Goal: Communication & Community: Connect with others

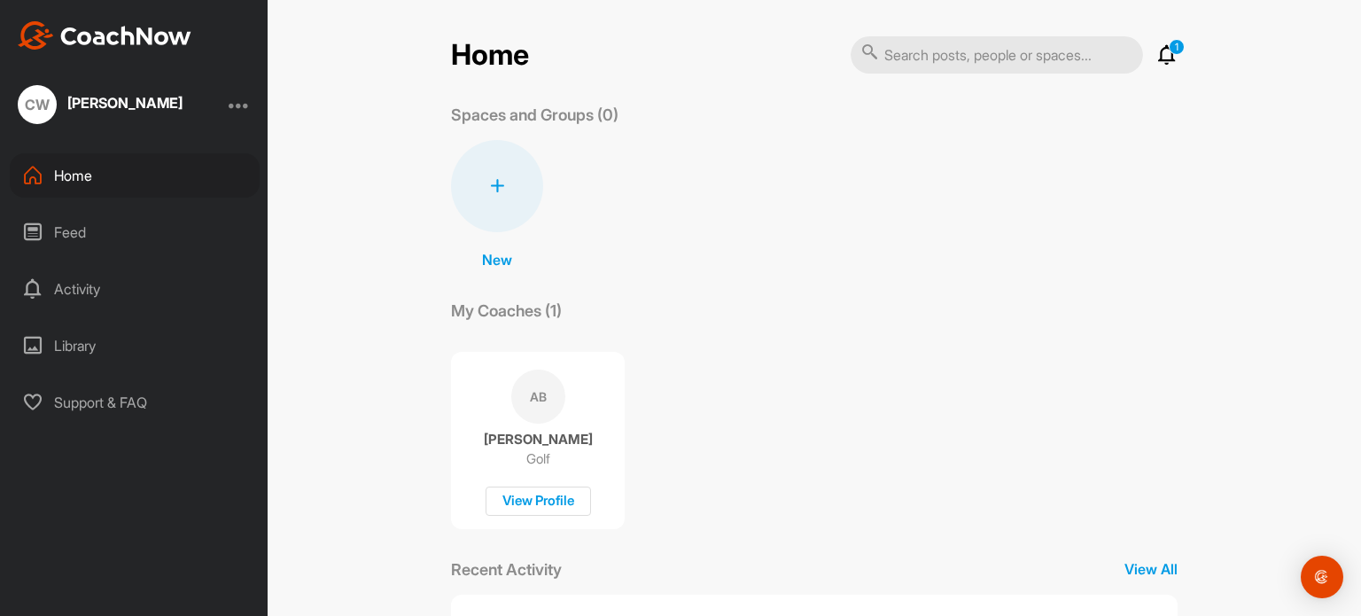
click at [237, 105] on div at bounding box center [239, 104] width 21 height 21
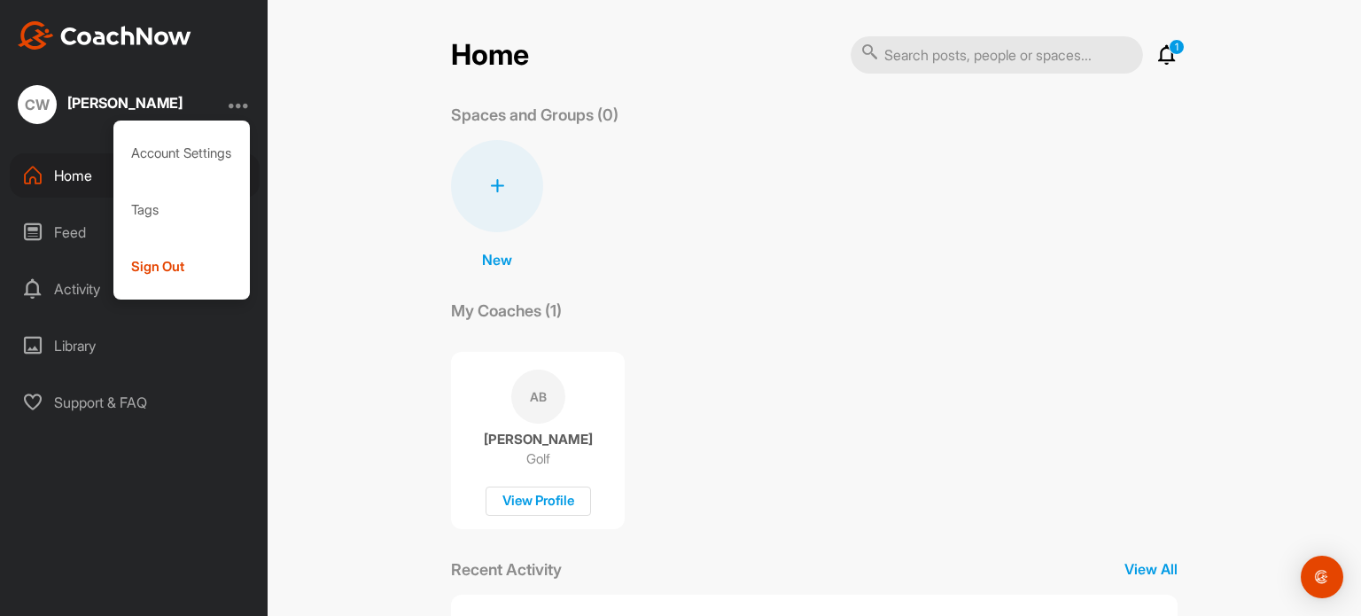
click at [190, 454] on div "CW [PERSON_NAME] Account Settings Tags Sign Out Home Feed Activity Library Supp…" at bounding box center [134, 308] width 268 height 616
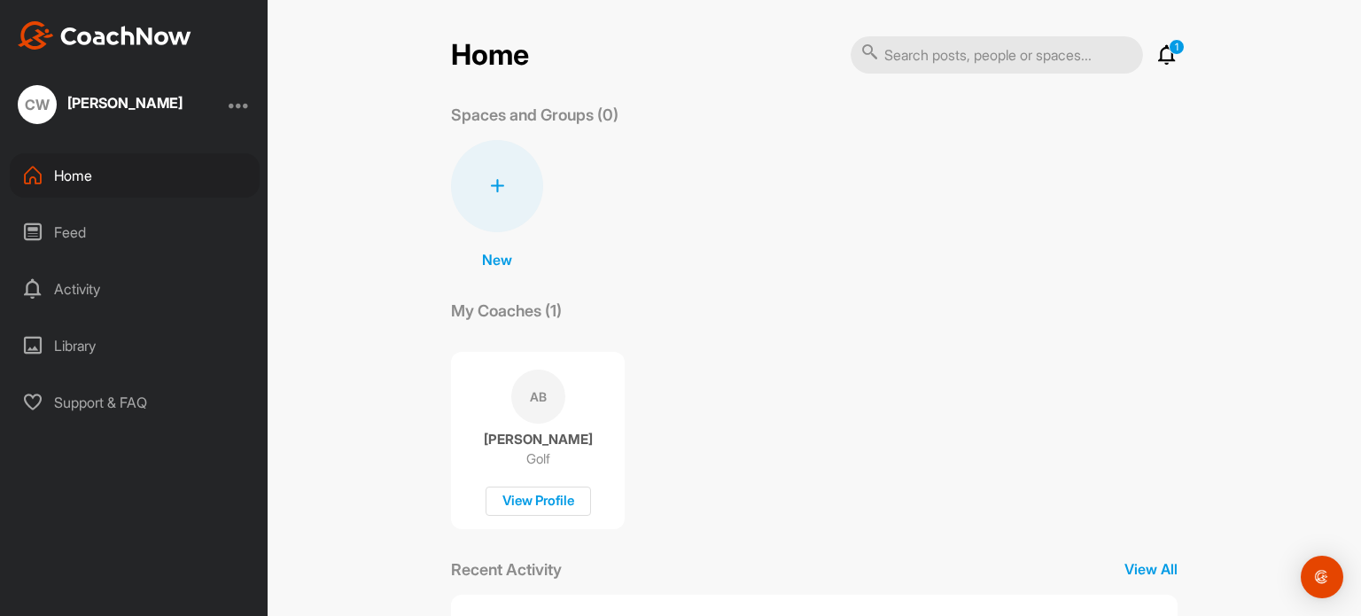
click at [497, 260] on p "New" at bounding box center [497, 259] width 30 height 21
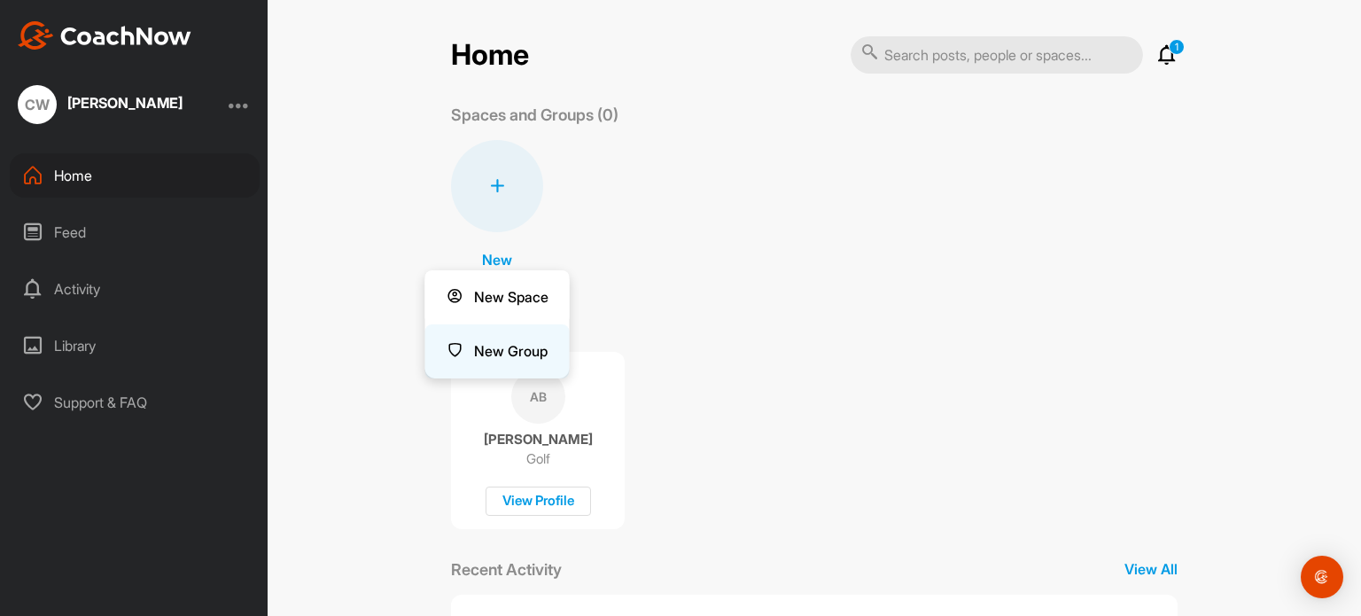
click at [498, 345] on button "New Group" at bounding box center [497, 351] width 144 height 54
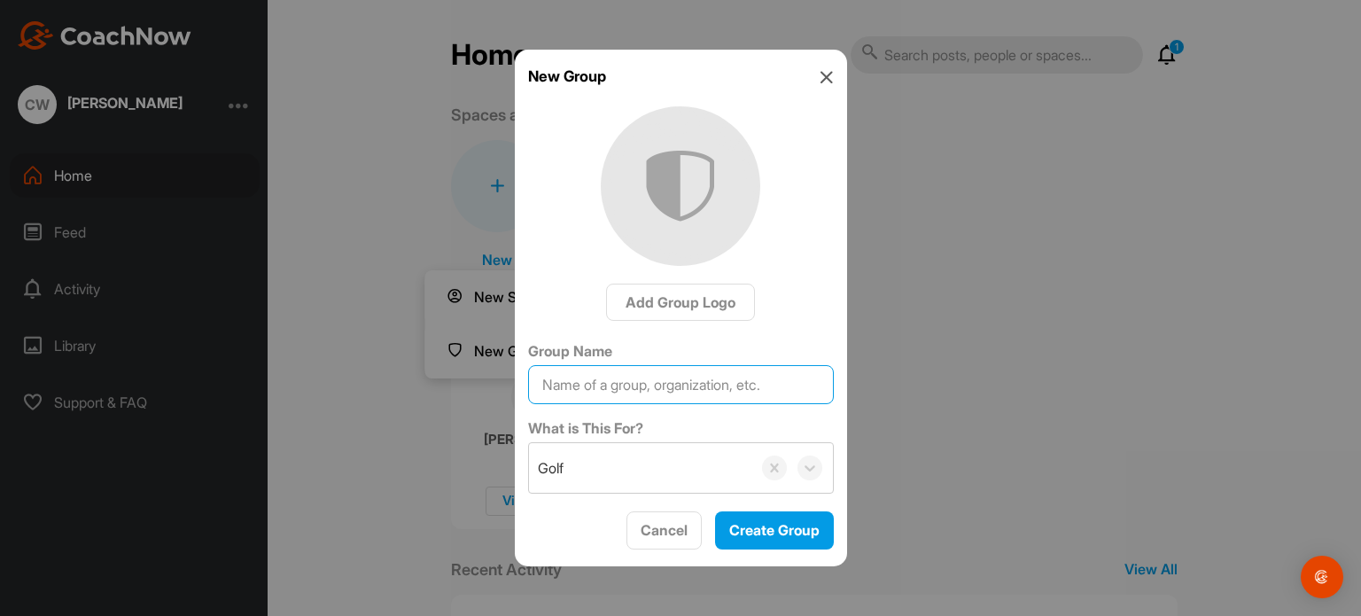
click at [652, 388] on input "Group Name" at bounding box center [681, 384] width 306 height 39
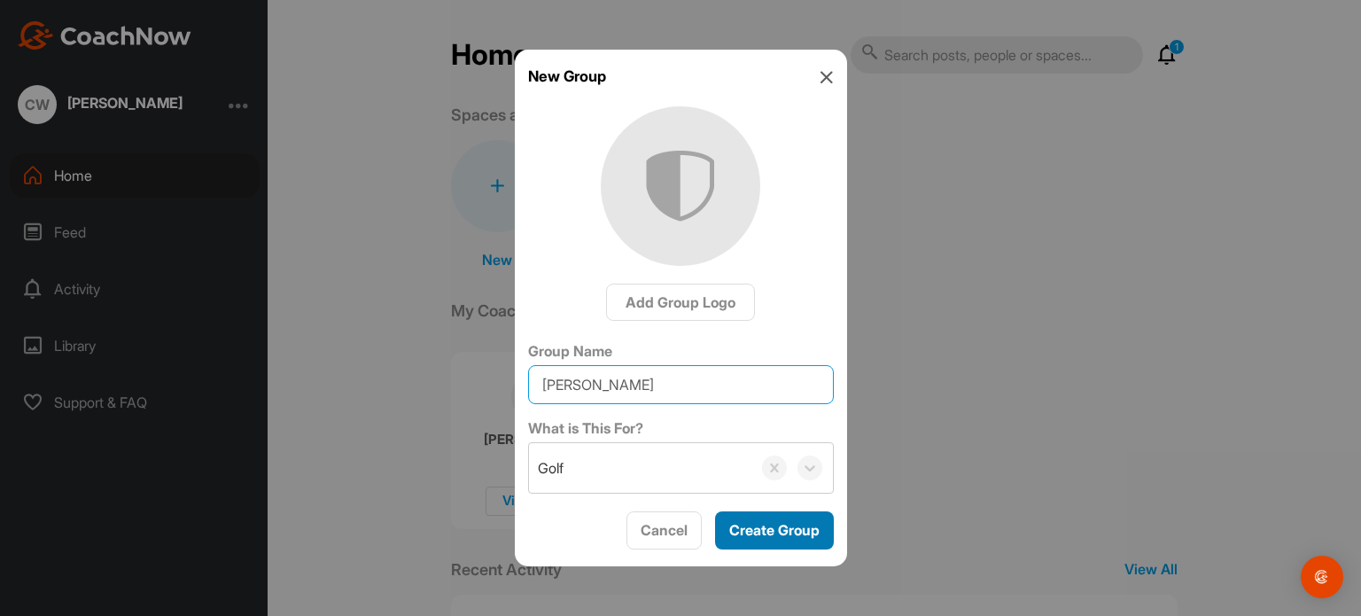
type input "[PERSON_NAME]"
click at [778, 527] on span "Create Group" at bounding box center [774, 530] width 90 height 18
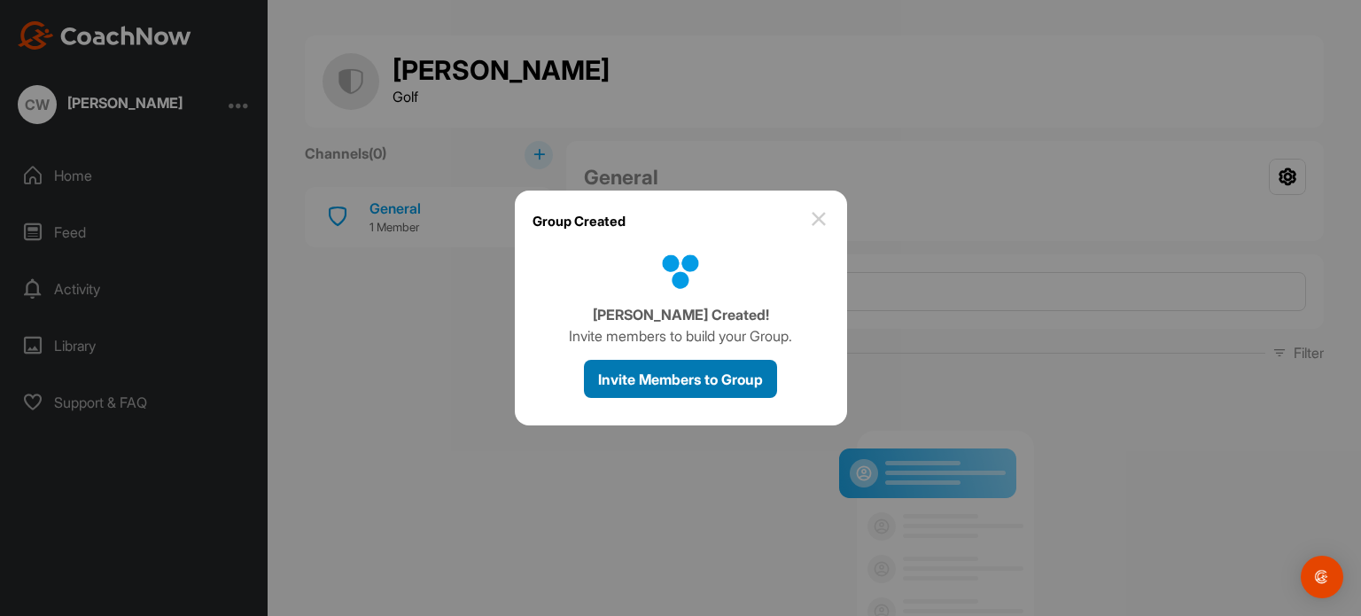
click at [677, 377] on span "Invite Members to Group" at bounding box center [680, 379] width 165 height 18
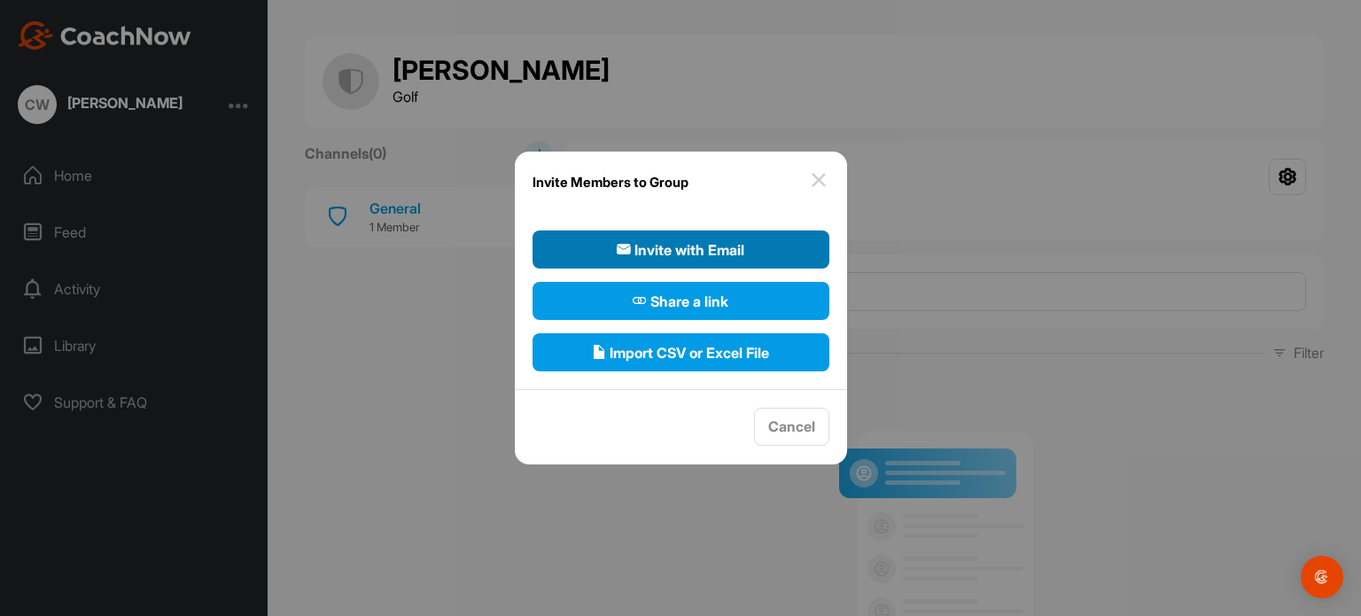
click at [696, 250] on span "Invite with Email" at bounding box center [681, 249] width 128 height 21
select select"] "player"
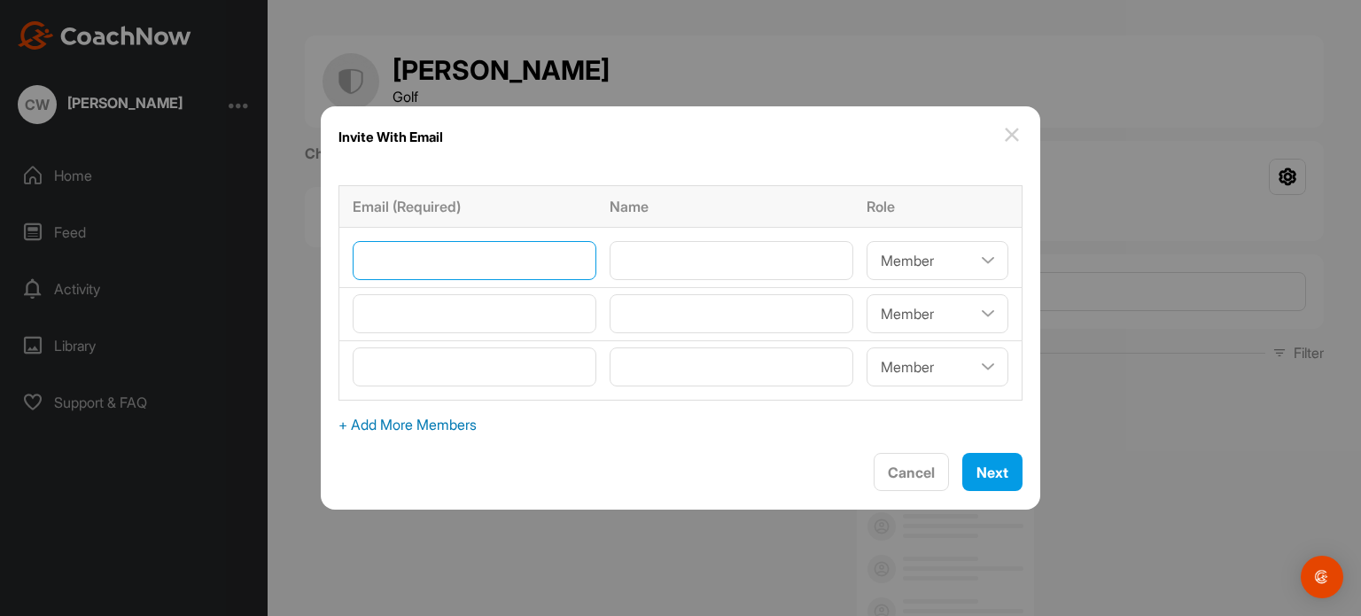
click at [428, 252] on input"] "email" at bounding box center [475, 260] width 244 height 39
click at [873, 463] on button "Cancel" at bounding box center [910, 472] width 75 height 38
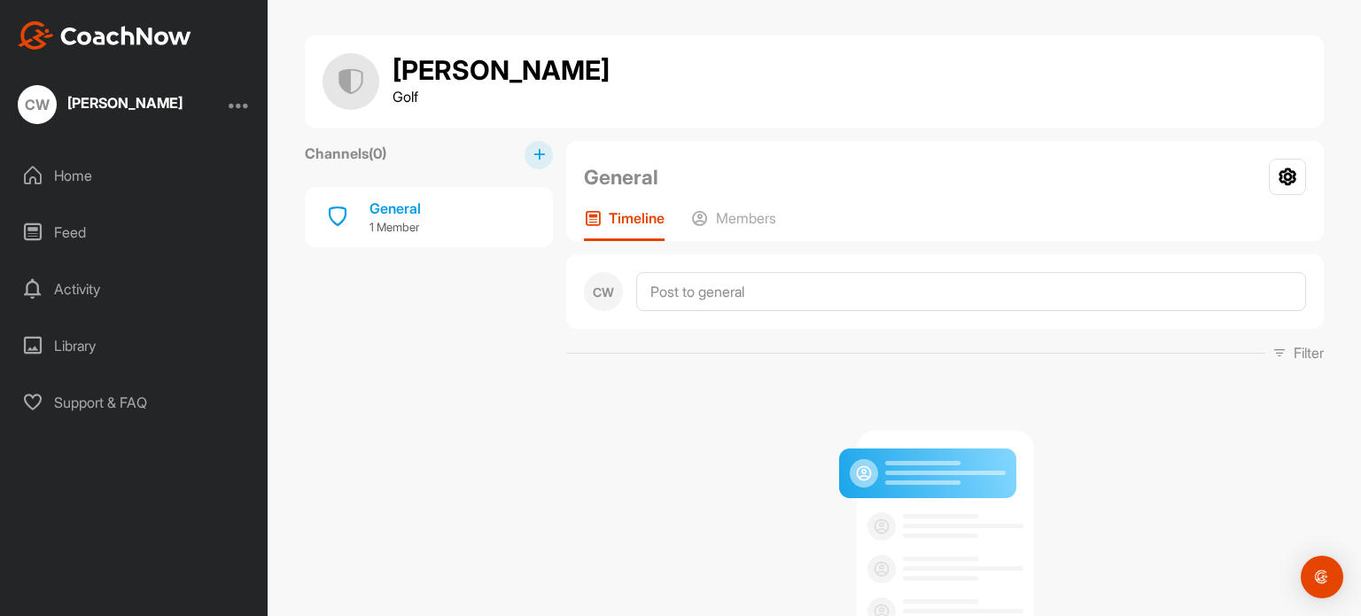
click at [66, 177] on div "Home" at bounding box center [135, 175] width 250 height 44
